Goal: Navigation & Orientation: Find specific page/section

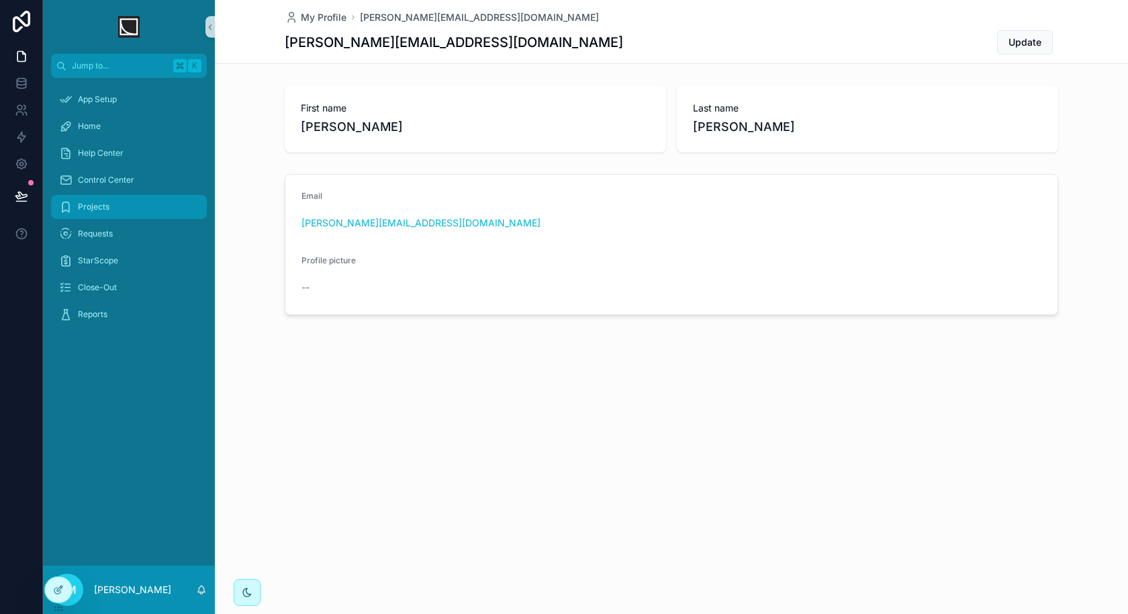
click at [111, 216] on div "Projects" at bounding box center [129, 206] width 140 height 21
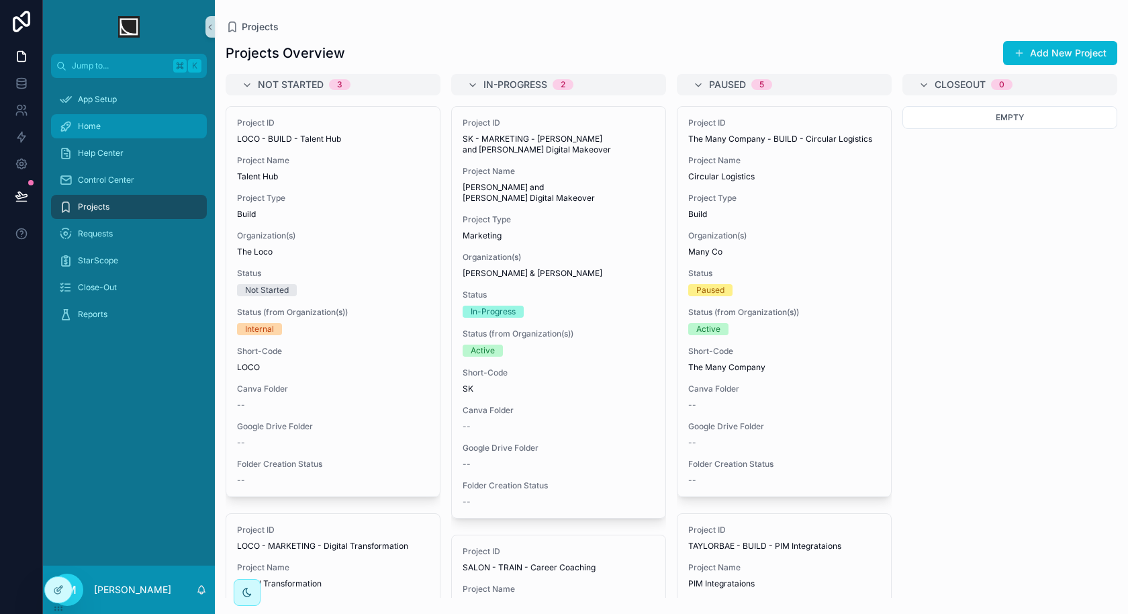
click at [114, 133] on div "Home" at bounding box center [129, 125] width 140 height 21
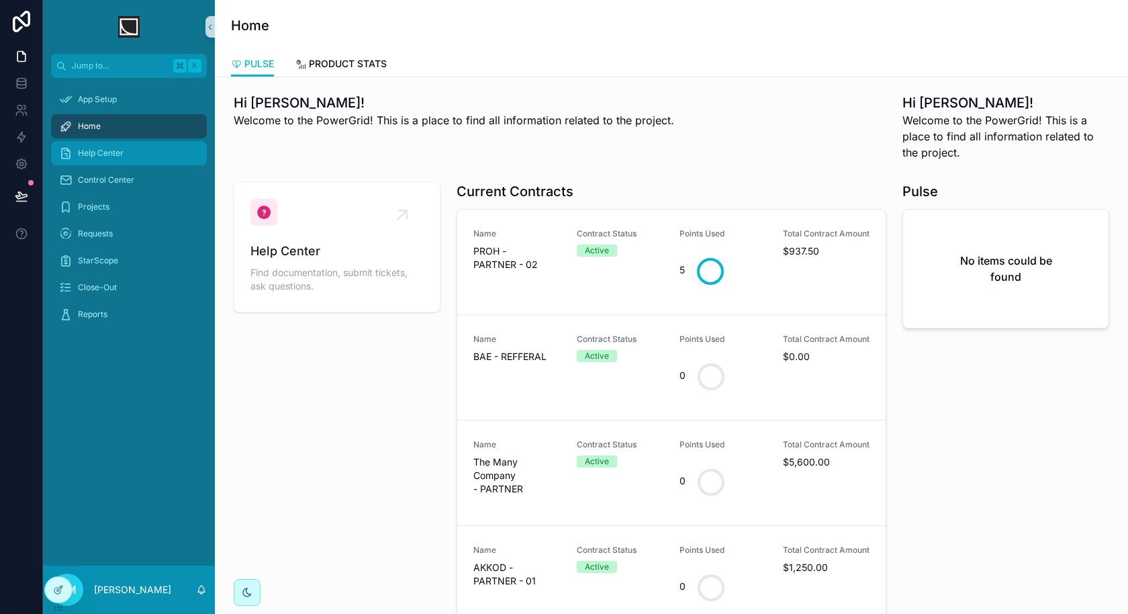
click at [113, 152] on span "Help Center" at bounding box center [101, 153] width 46 height 11
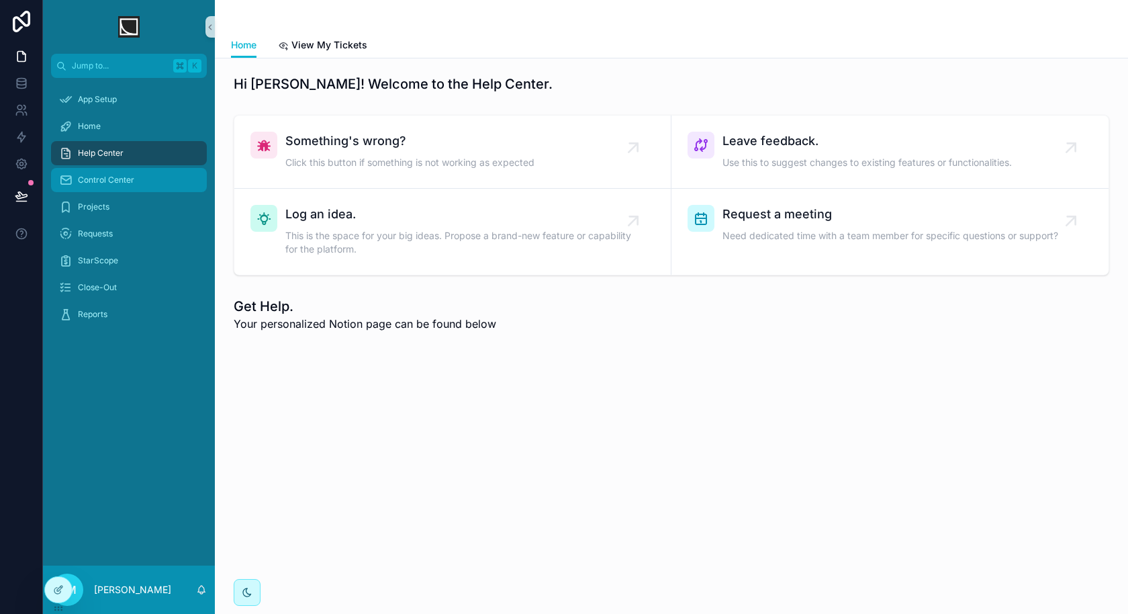
click at [115, 179] on span "Control Center" at bounding box center [106, 180] width 56 height 11
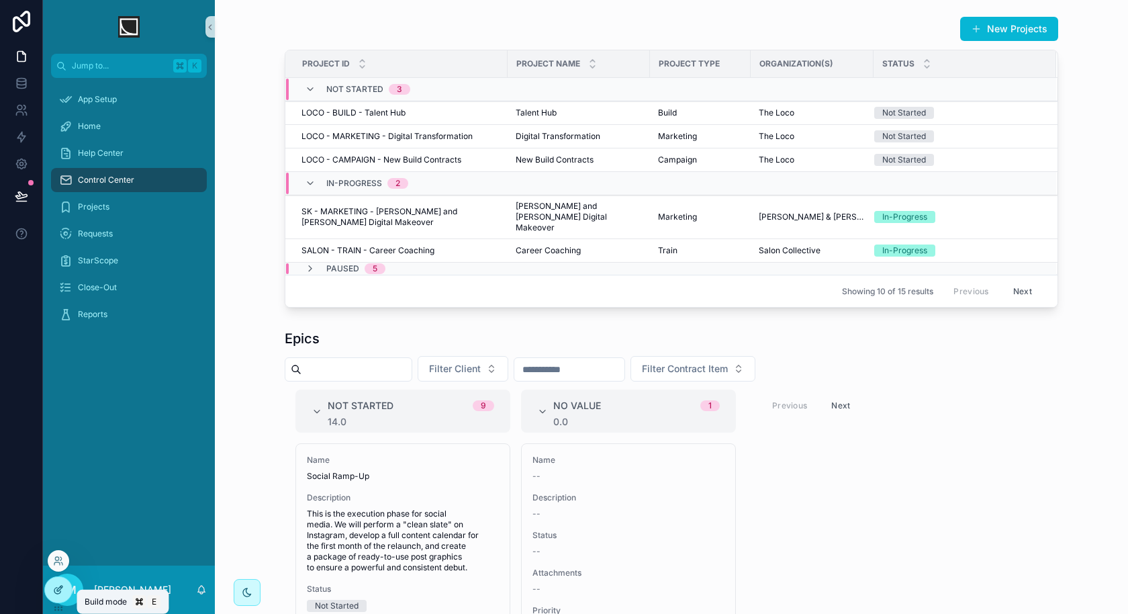
click at [64, 583] on div at bounding box center [58, 590] width 27 height 26
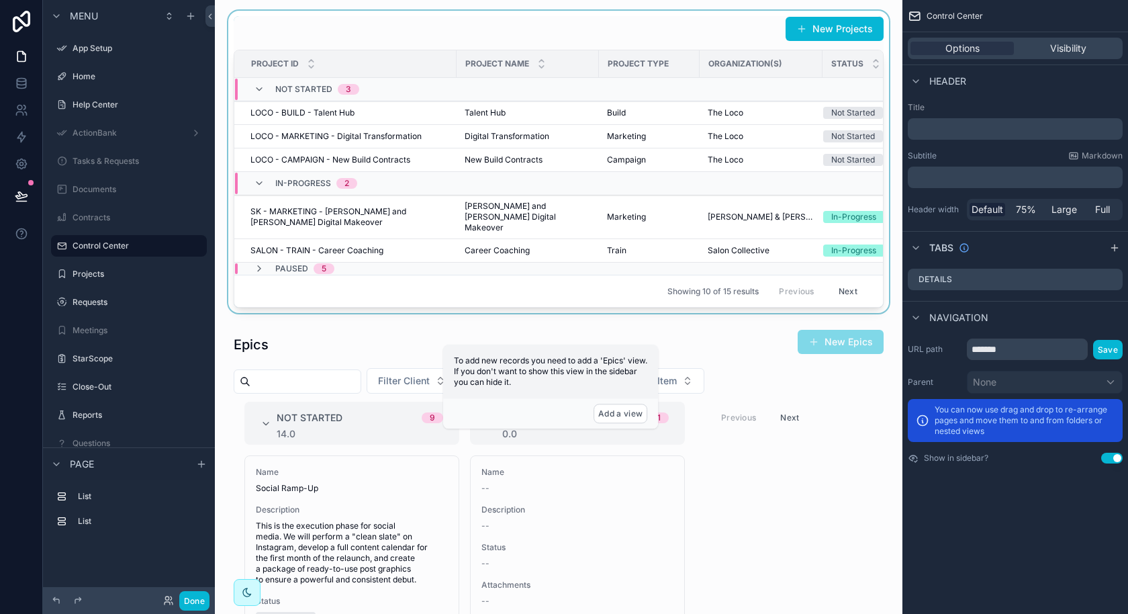
click at [342, 146] on div "scrollable content" at bounding box center [559, 162] width 666 height 302
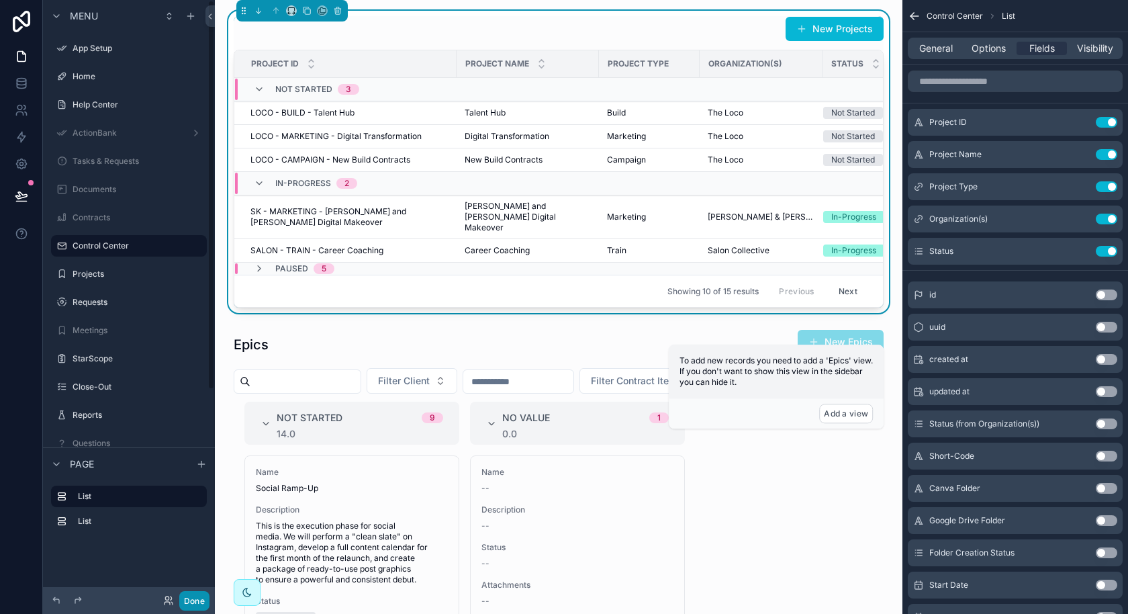
click at [197, 597] on button "Done" at bounding box center [194, 600] width 30 height 19
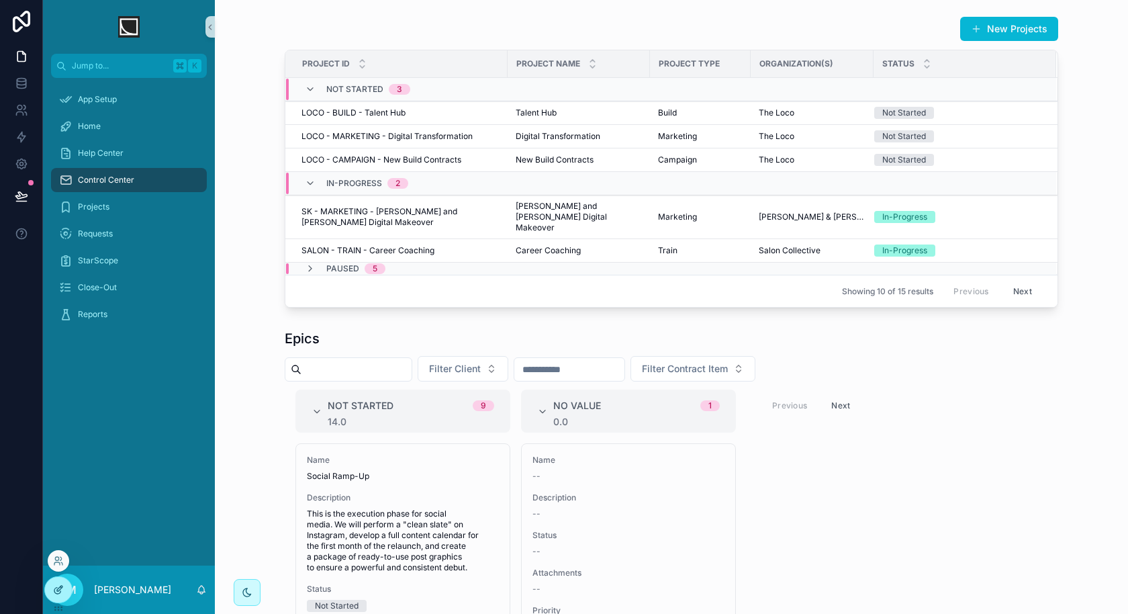
click at [57, 580] on div at bounding box center [58, 590] width 27 height 26
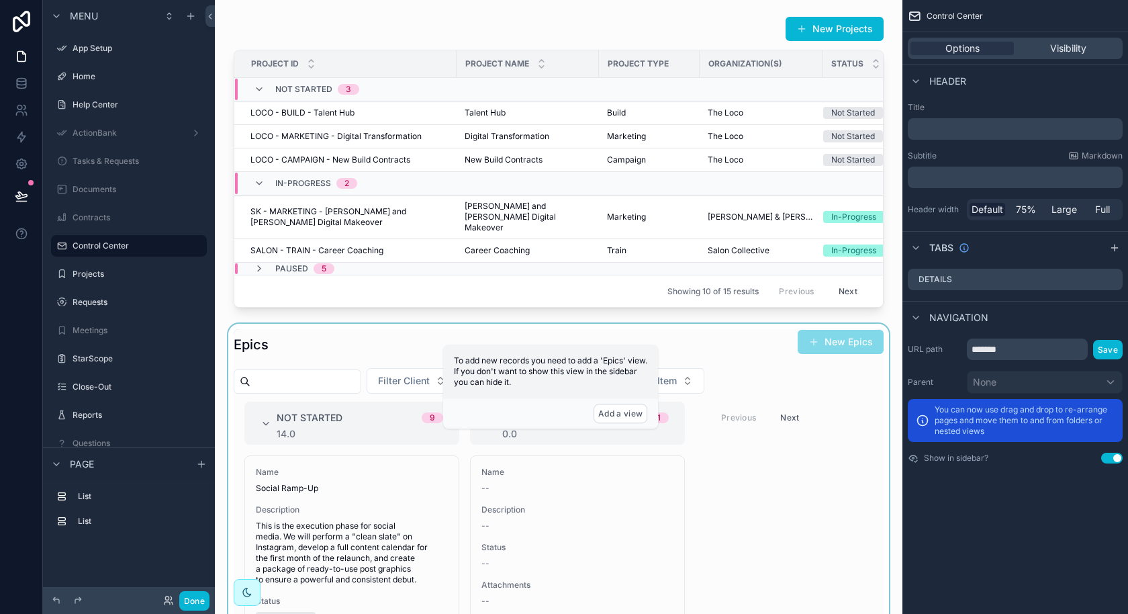
click at [408, 338] on div "scrollable content" at bounding box center [559, 596] width 666 height 544
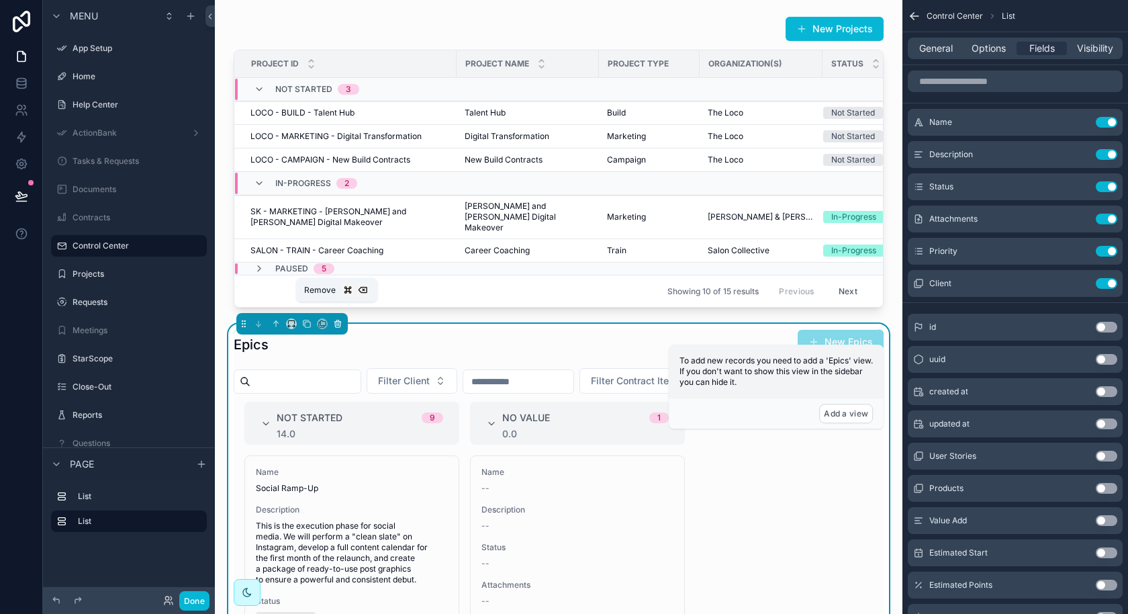
click at [342, 316] on button "scrollable content" at bounding box center [337, 323] width 15 height 15
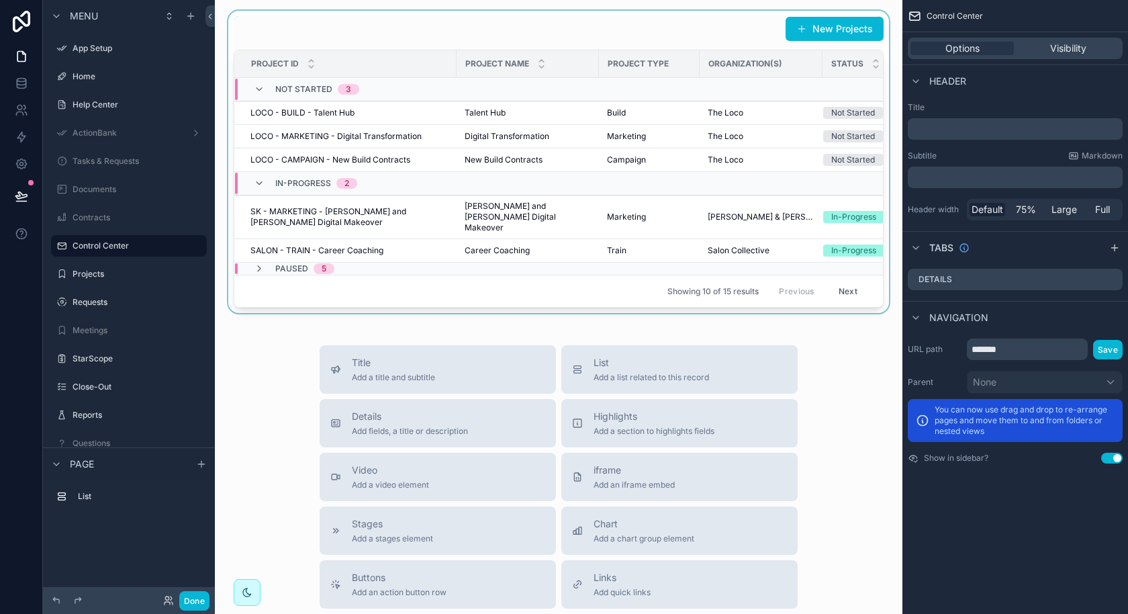
click at [478, 263] on div "Paused 5" at bounding box center [467, 268] width 464 height 11
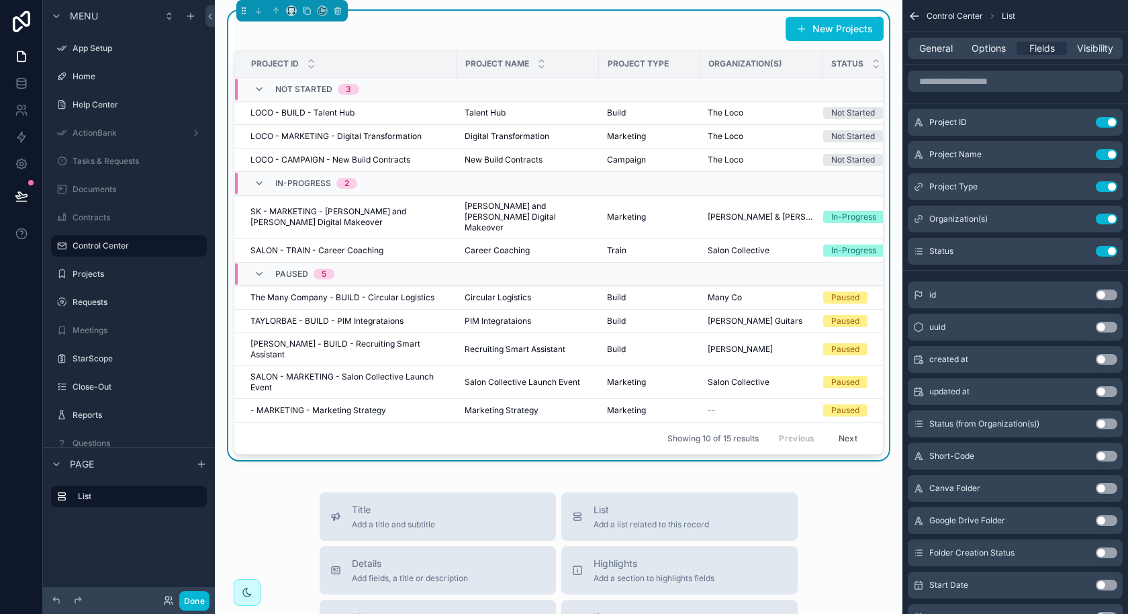
click at [294, 266] on div "Paused 5" at bounding box center [304, 273] width 59 height 21
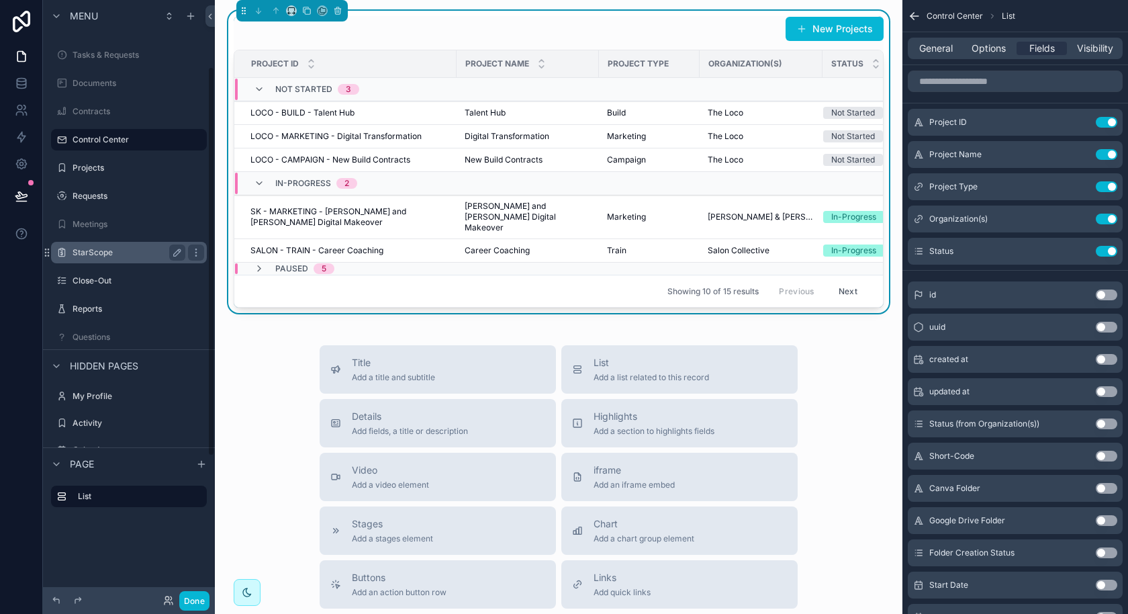
scroll to position [54, 0]
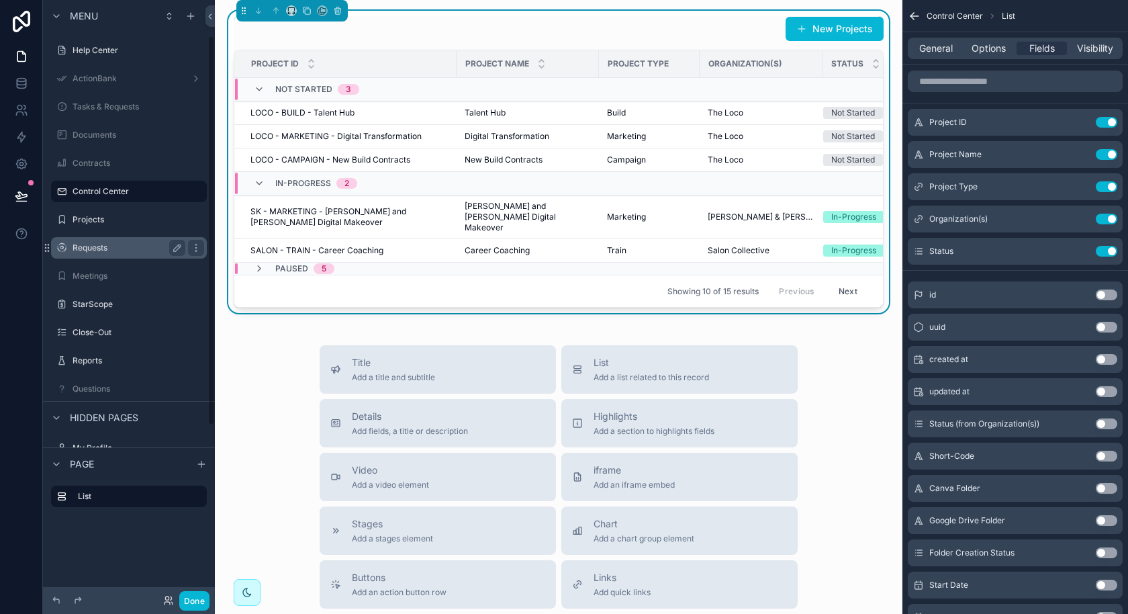
click at [127, 250] on label "Requests" at bounding box center [126, 247] width 107 height 11
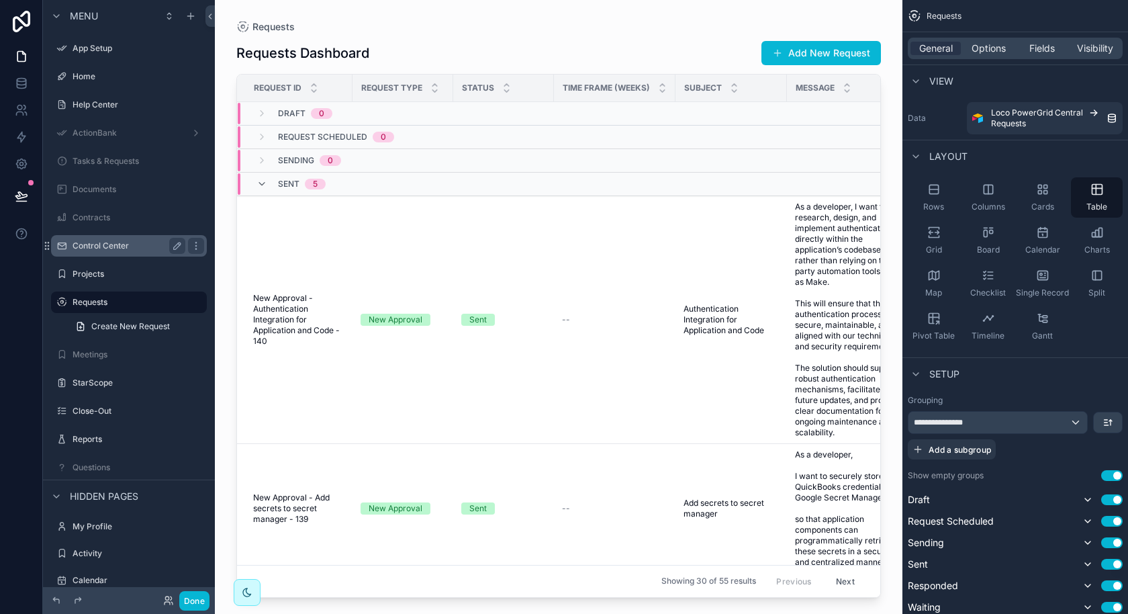
click at [115, 248] on label "Control Center" at bounding box center [126, 245] width 107 height 11
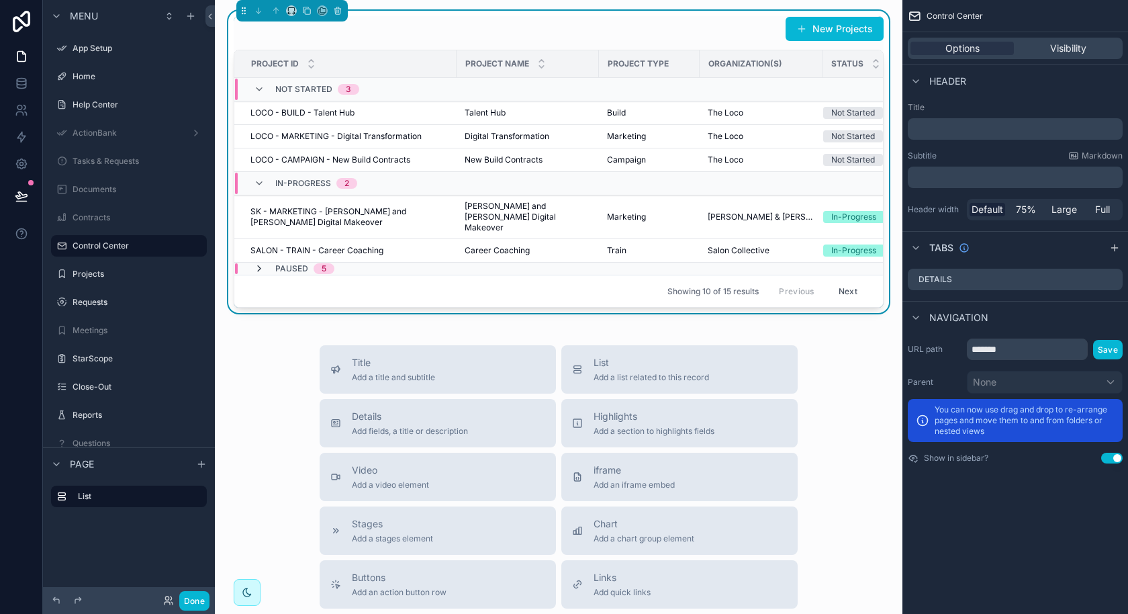
click at [262, 263] on icon "scrollable content" at bounding box center [259, 268] width 11 height 11
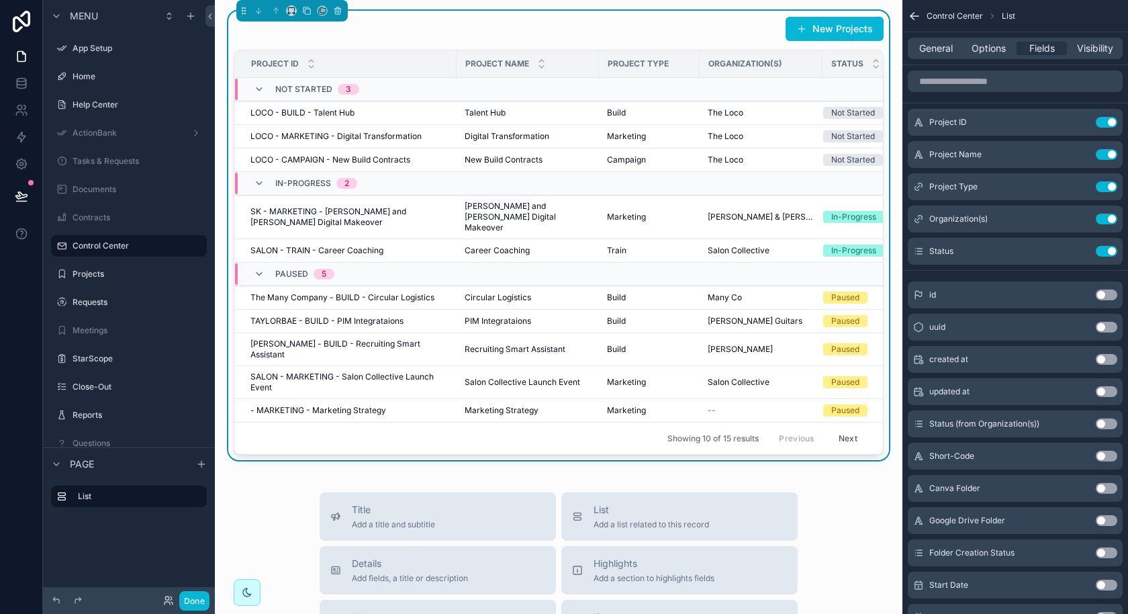
click at [262, 269] on icon "scrollable content" at bounding box center [259, 274] width 11 height 11
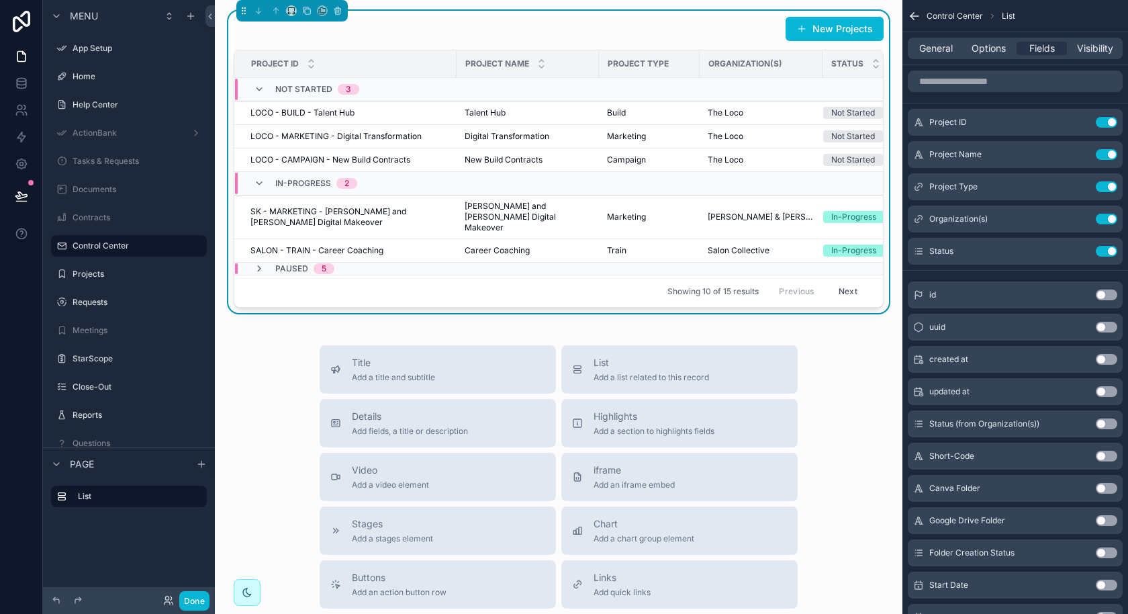
click at [262, 263] on icon "scrollable content" at bounding box center [259, 268] width 11 height 11
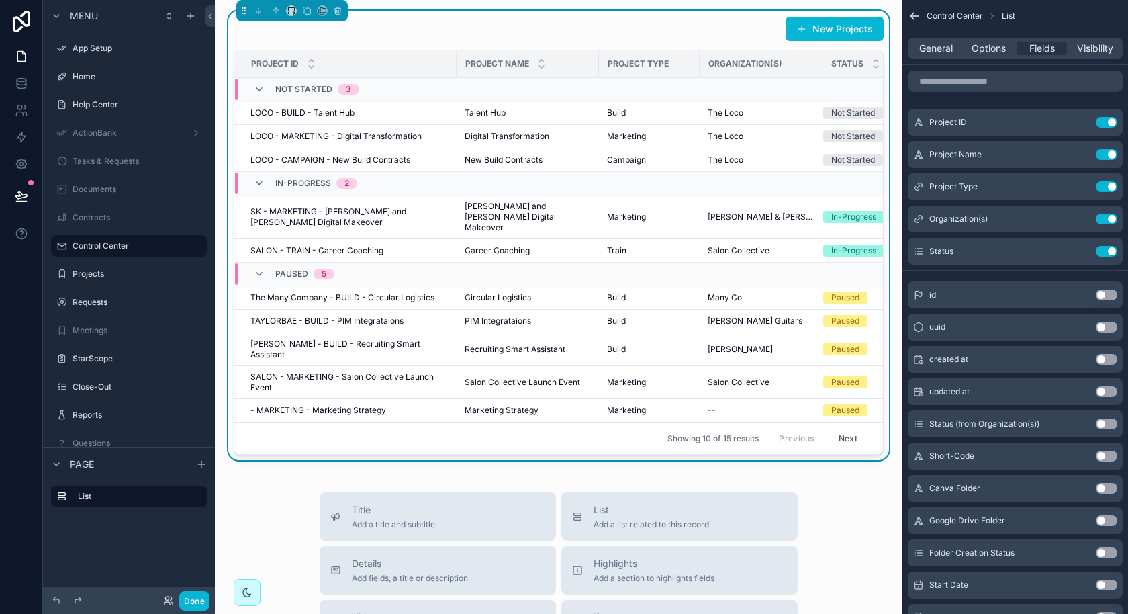
click at [262, 269] on icon "scrollable content" at bounding box center [259, 274] width 11 height 11
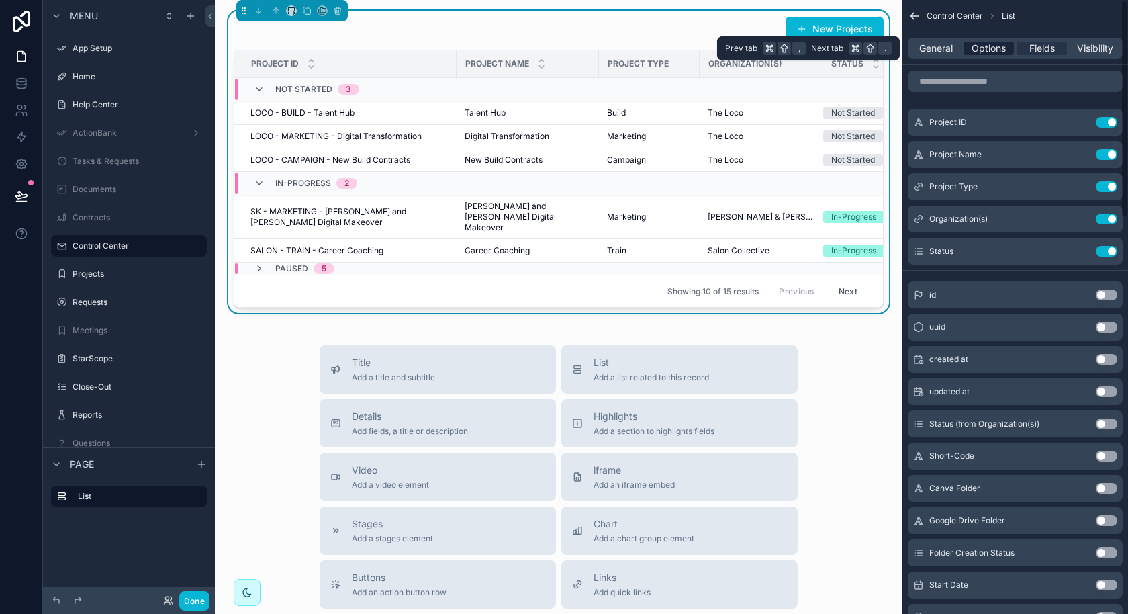
click at [992, 52] on span "Options" at bounding box center [988, 48] width 34 height 13
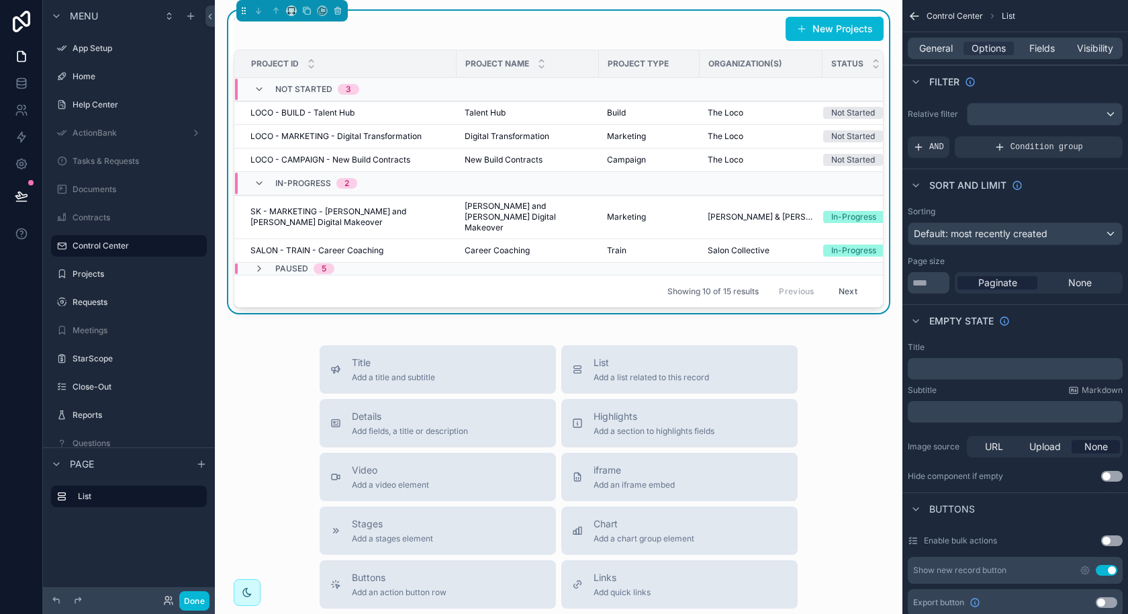
click at [265, 263] on div "Paused 5" at bounding box center [294, 268] width 81 height 11
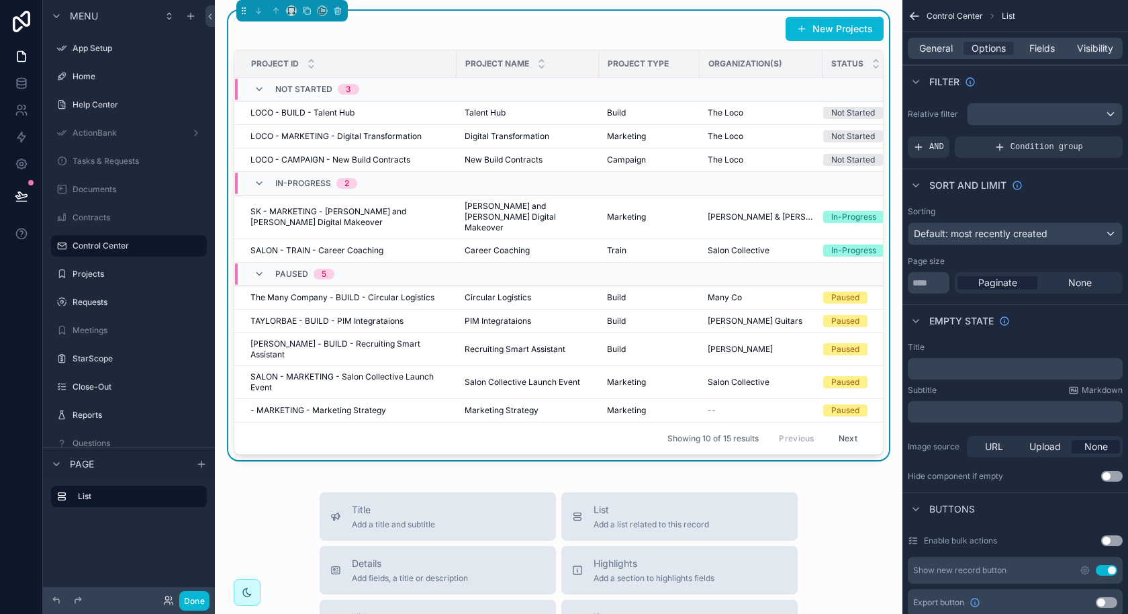
click at [434, 21] on div "New Projects" at bounding box center [559, 29] width 650 height 26
